Goal: Transaction & Acquisition: Obtain resource

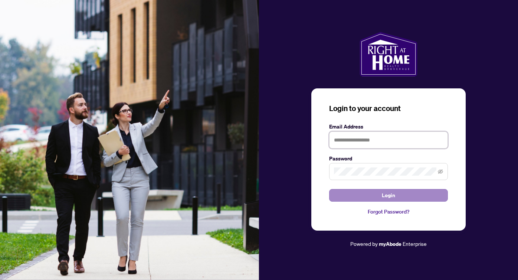
type input "**********"
click at [402, 199] on button "Login" at bounding box center [388, 195] width 119 height 13
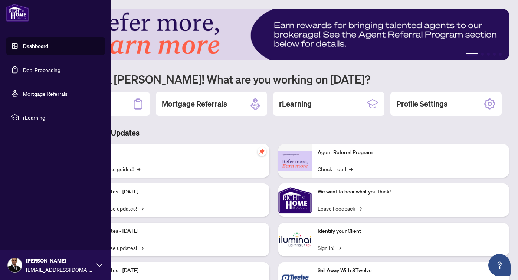
click at [27, 45] on link "Dashboard" at bounding box center [35, 46] width 25 height 7
click at [29, 69] on link "Deal Processing" at bounding box center [41, 69] width 37 height 7
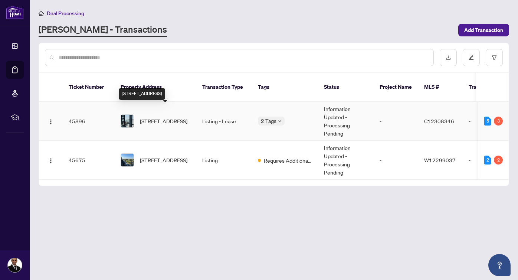
click at [166, 117] on span "[STREET_ADDRESS]" at bounding box center [164, 121] width 48 height 8
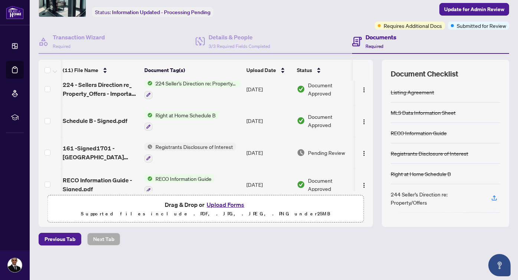
scroll to position [166, 1]
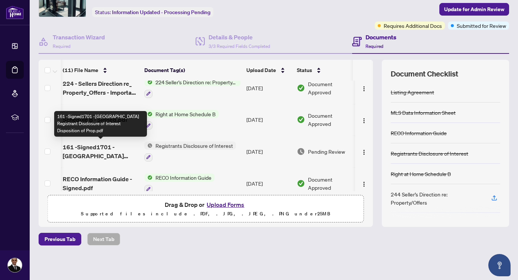
click at [119, 150] on span "161 -Signed1701 -[GEOGRAPHIC_DATA] Registrant Disclosure of Interest Dispositio…" at bounding box center [101, 152] width 76 height 18
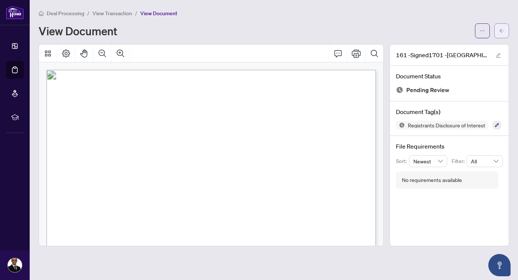
click at [504, 30] on icon "arrow-left" at bounding box center [501, 30] width 5 height 5
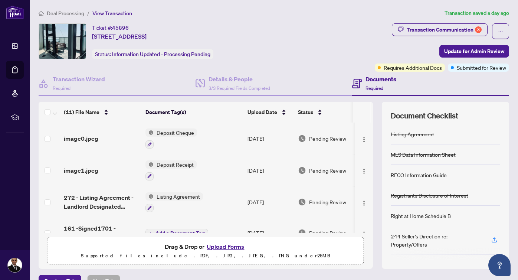
click at [326, 23] on div "Ticket #: 45896 [STREET_ADDRESS] Status: Information Updated - Processing Pendi…" at bounding box center [205, 41] width 333 height 36
click at [379, 154] on div "(11) File Name Document Tag(s) Upload Date Status image0.jpeg Deposit Cheque [D…" at bounding box center [274, 185] width 471 height 167
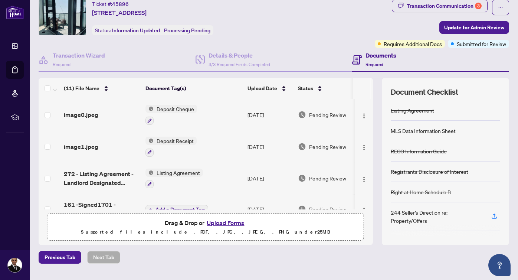
click at [383, 62] on span "Required" at bounding box center [375, 65] width 18 height 6
click at [372, 60] on div "Documents Required" at bounding box center [381, 59] width 31 height 17
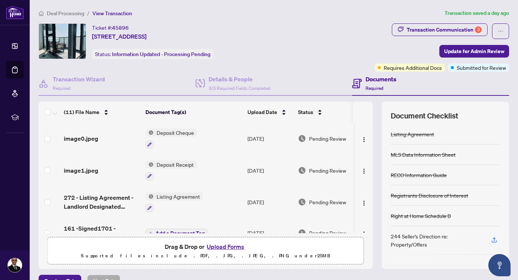
scroll to position [42, 0]
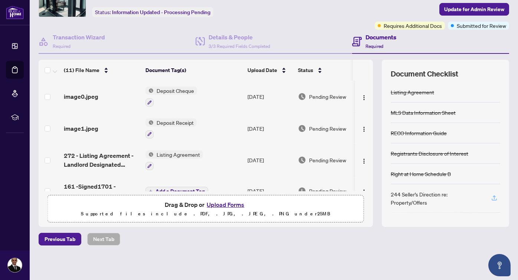
click at [495, 196] on icon "button" at bounding box center [494, 197] width 3 height 4
click at [410, 200] on div "244 Seller’s Direction re: Property/Offers" at bounding box center [437, 198] width 92 height 16
click at [494, 197] on icon "button" at bounding box center [494, 197] width 7 height 7
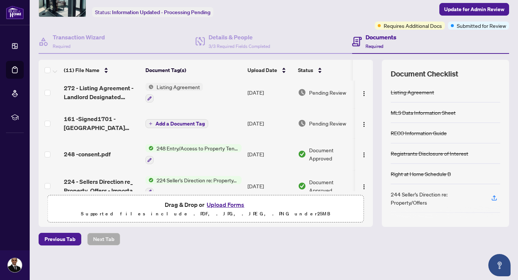
scroll to position [65, 0]
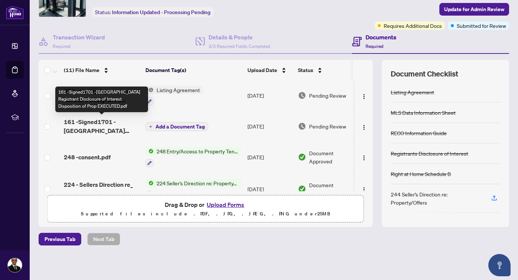
click at [100, 121] on span "161 -Signed1701 -[GEOGRAPHIC_DATA] Registrant Disclosure of Interest Dispositio…" at bounding box center [102, 126] width 76 height 18
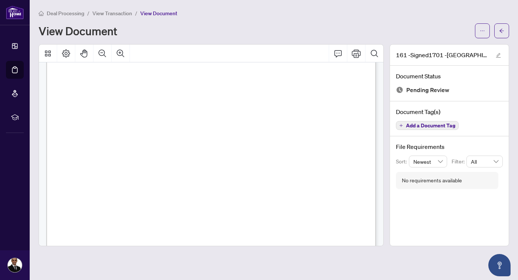
scroll to position [246, 0]
click at [483, 31] on icon "ellipsis" at bounding box center [482, 30] width 5 height 5
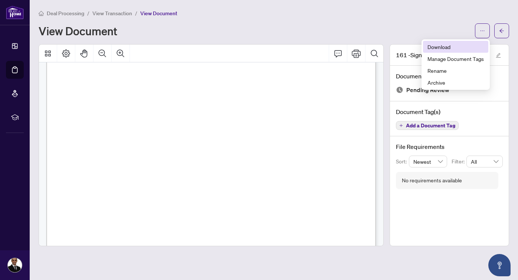
click at [459, 46] on span "Download" at bounding box center [456, 47] width 56 height 8
